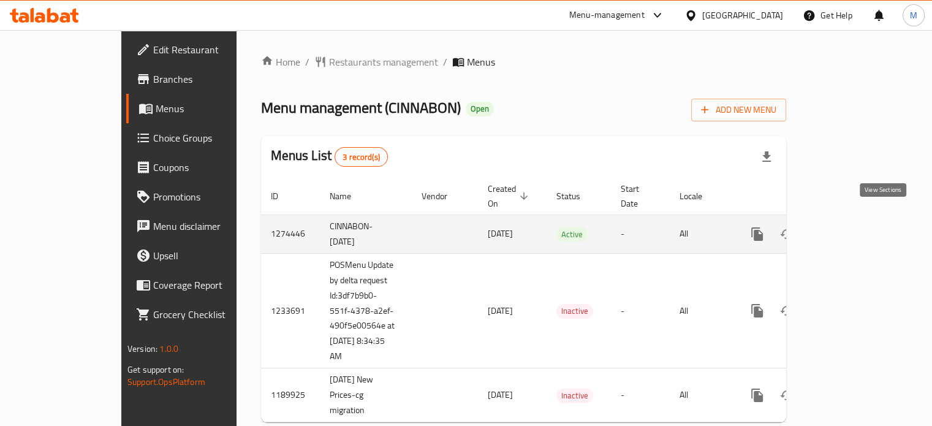
click at [853, 227] on icon "enhanced table" at bounding box center [845, 234] width 15 height 15
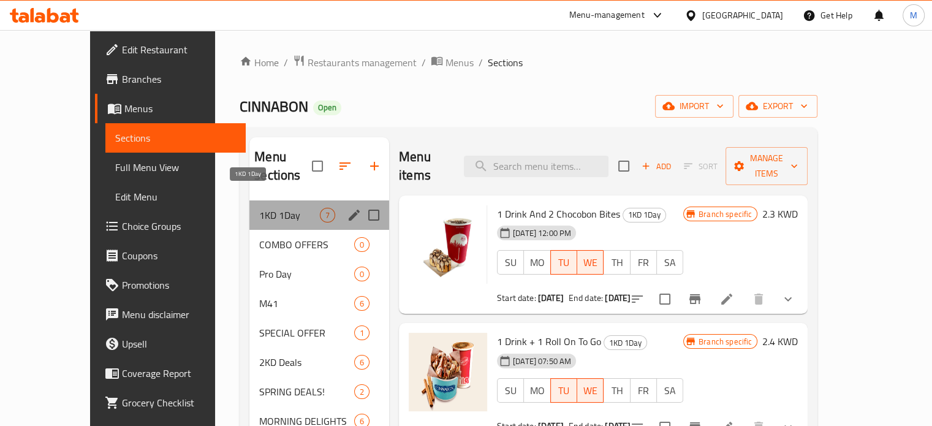
drag, startPoint x: 241, startPoint y: 194, endPoint x: 213, endPoint y: 195, distance: 28.2
click at [259, 208] on span "1KD 1Day" at bounding box center [289, 215] width 61 height 15
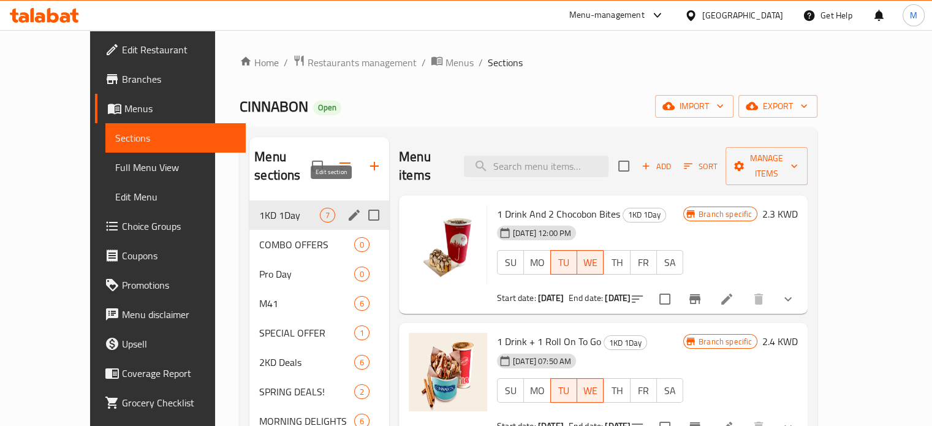
click at [347, 208] on icon "edit" at bounding box center [354, 215] width 15 height 15
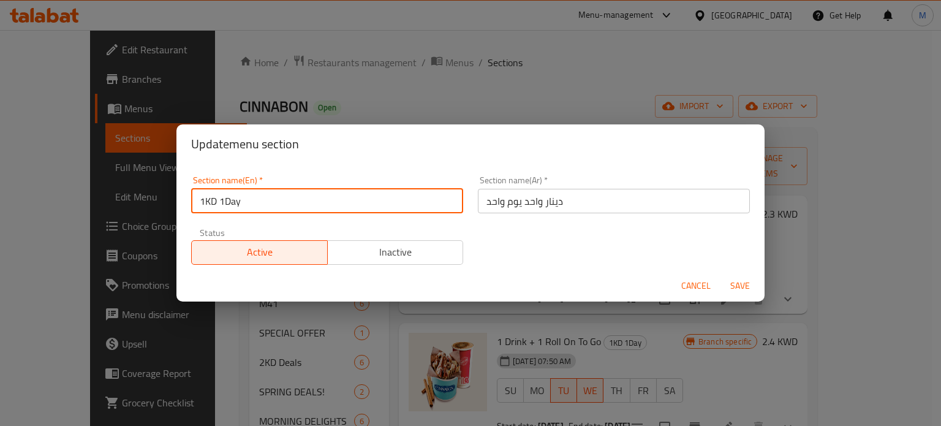
drag, startPoint x: 244, startPoint y: 203, endPoint x: 201, endPoint y: 201, distance: 43.5
click at [201, 201] on input "1KD 1Day" at bounding box center [327, 201] width 272 height 25
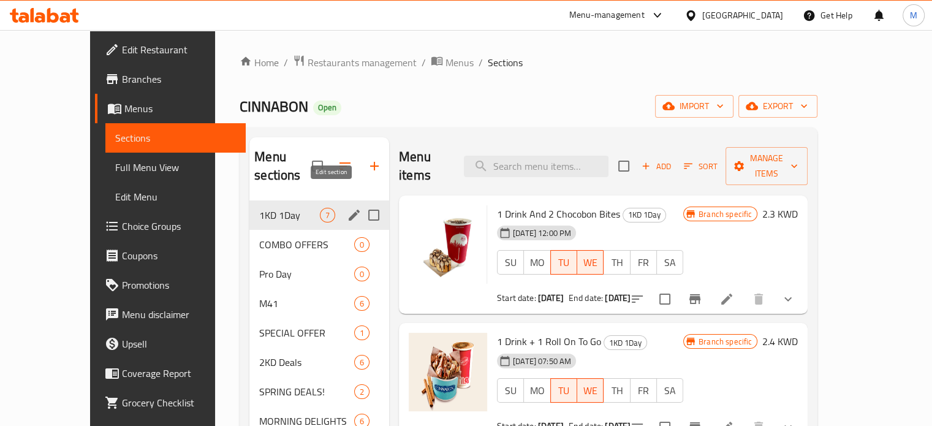
click at [349, 210] on icon "edit" at bounding box center [354, 215] width 11 height 11
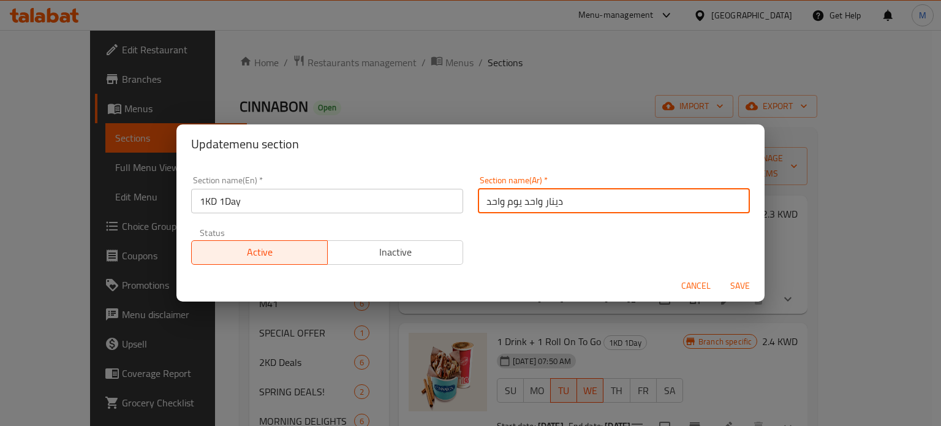
drag, startPoint x: 564, startPoint y: 200, endPoint x: 483, endPoint y: 205, distance: 80.4
click at [483, 205] on input "دينار واحد يوم واحد" at bounding box center [614, 201] width 272 height 25
click at [638, 94] on div "Update menu section Section name(En)   * 1KD 1Day Section name(En) * Section na…" at bounding box center [470, 213] width 941 height 426
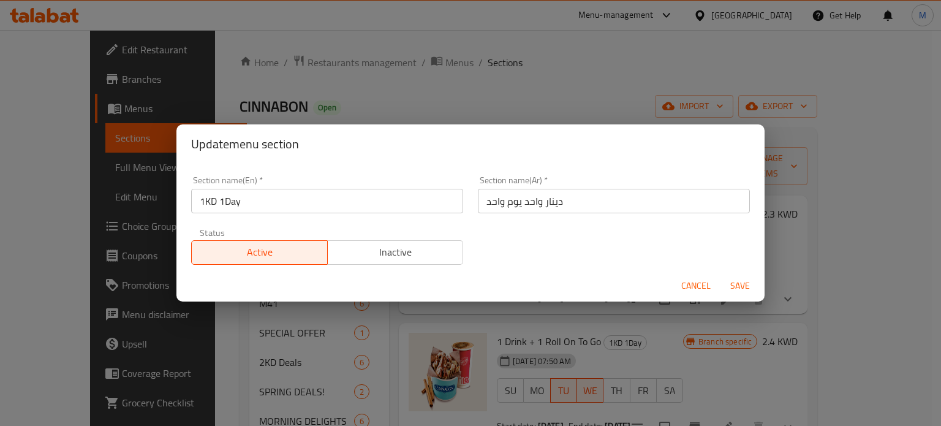
click at [688, 287] on span "Cancel" at bounding box center [695, 285] width 29 height 15
